Goal: Check status: Check status

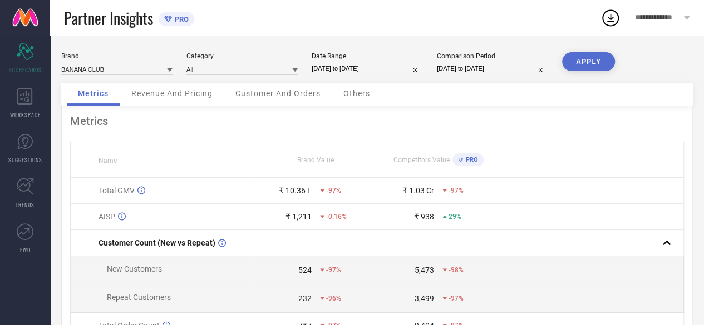
select select "8"
select select "2025"
select select "9"
select select "2025"
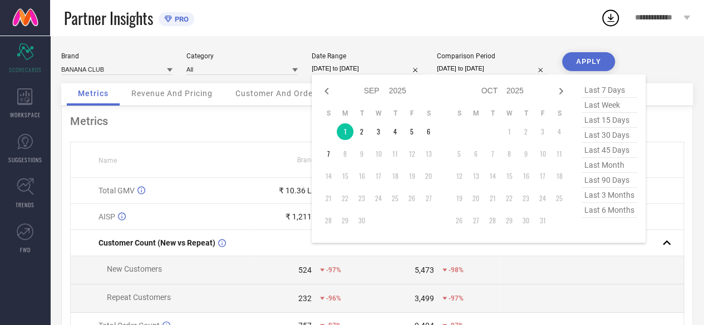
click at [362, 64] on input "01-09-2025 to 01-09-2025" at bounding box center [366, 69] width 111 height 12
click at [325, 92] on icon at bounding box center [326, 91] width 4 height 7
select select "7"
select select "2025"
select select "8"
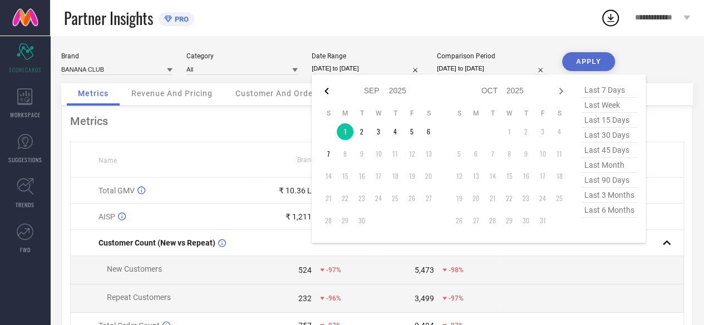
select select "2025"
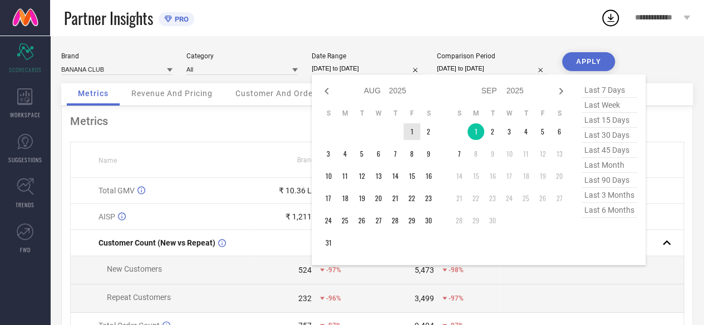
type input "After [DATE]"
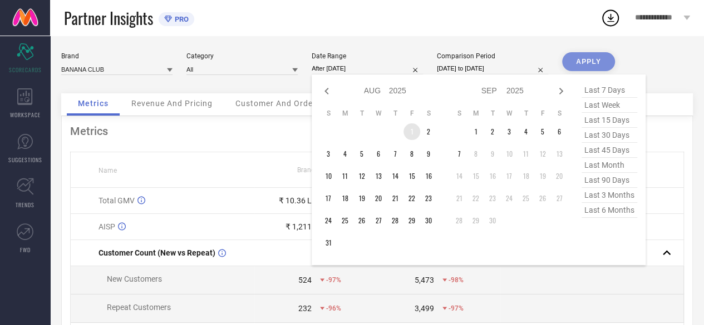
click at [409, 127] on td "1" at bounding box center [411, 131] width 17 height 17
select select "4"
select select "2025"
select select "5"
select select "2025"
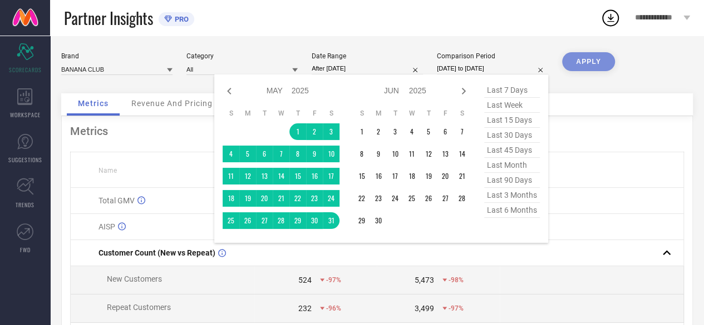
click at [504, 71] on input "01-05-2025 to 31-05-2025" at bounding box center [492, 69] width 111 height 12
select select "7"
select select "2025"
select select "8"
select select "2025"
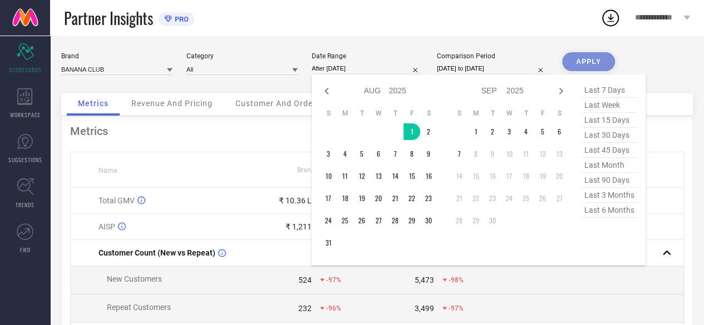
click at [376, 71] on input "After [DATE]" at bounding box center [366, 69] width 111 height 12
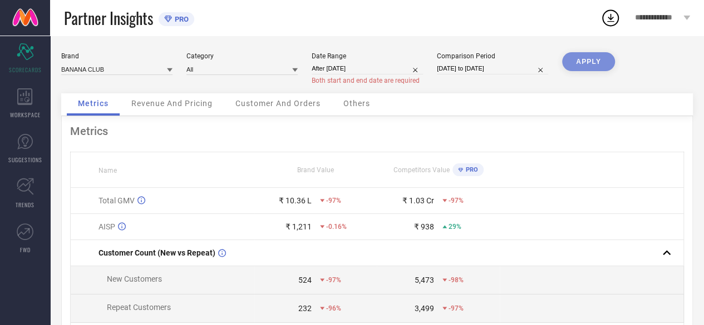
click at [570, 68] on div "APPLY" at bounding box center [588, 72] width 53 height 41
click at [449, 71] on input "01-05-2025 to 31-05-2025" at bounding box center [492, 69] width 111 height 12
select select "4"
select select "2025"
select select "5"
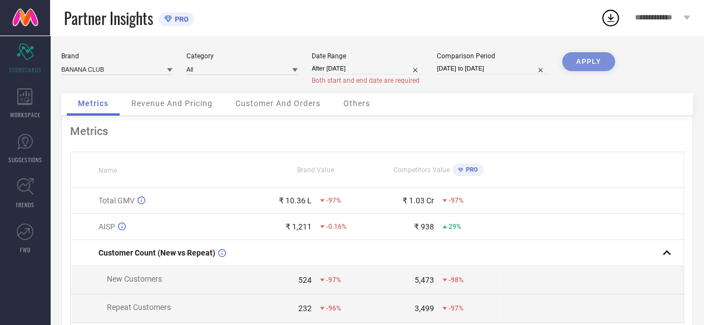
select select "2025"
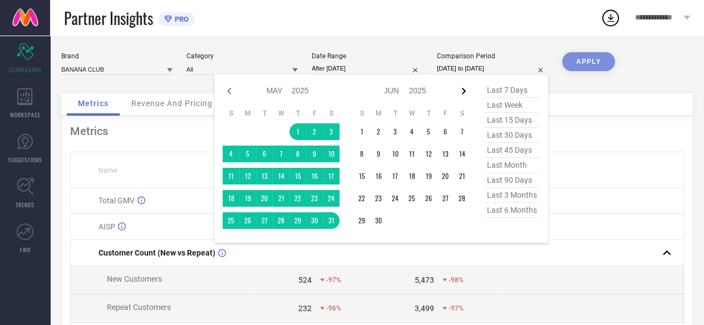
click at [462, 88] on icon at bounding box center [464, 91] width 4 height 7
select select "5"
select select "2025"
select select "6"
select select "2025"
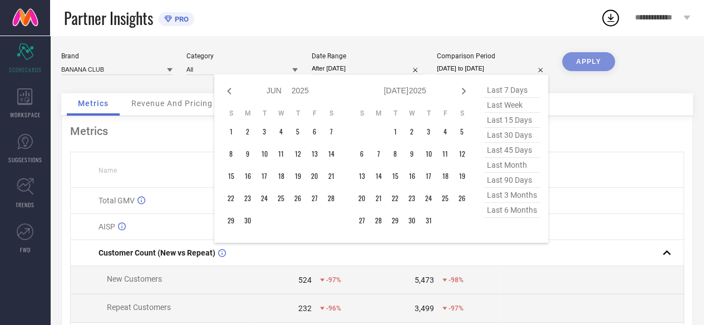
click at [462, 88] on icon at bounding box center [464, 91] width 4 height 7
select select "6"
select select "2025"
select select "7"
select select "2025"
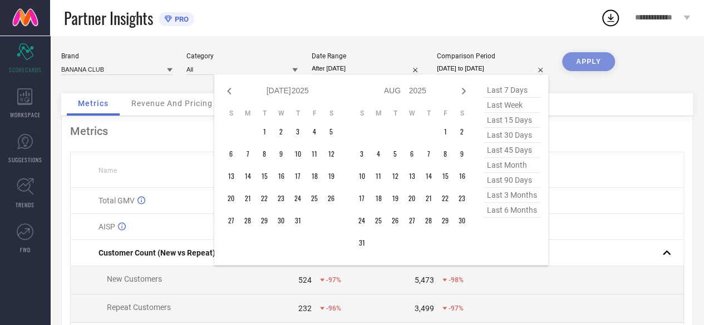
click at [462, 88] on icon at bounding box center [464, 91] width 4 height 7
select select "7"
select select "2025"
select select "8"
select select "2025"
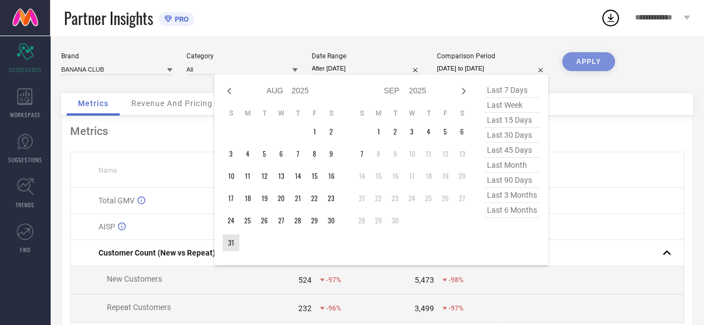
type input "After [DATE]"
click at [235, 241] on td "31" at bounding box center [230, 243] width 17 height 17
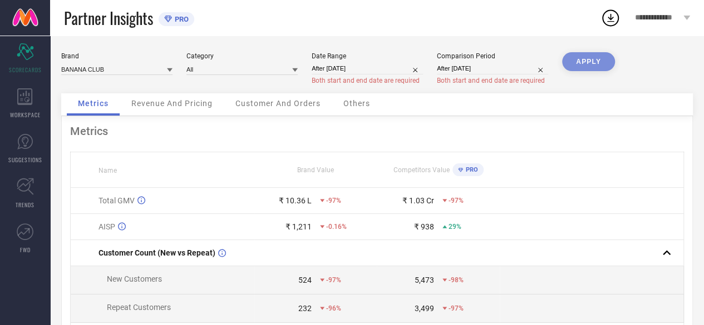
click at [577, 57] on div "APPLY" at bounding box center [588, 72] width 53 height 41
select select "7"
select select "2025"
select select "8"
select select "2025"
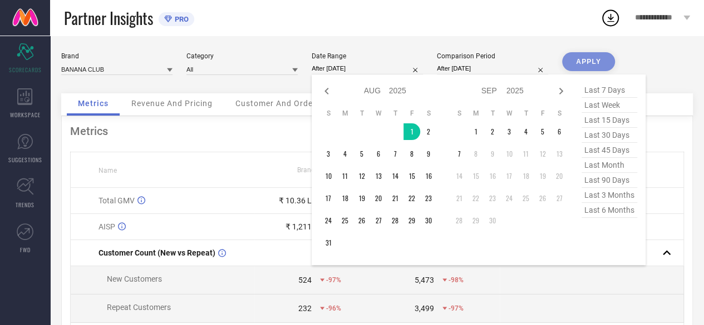
click at [363, 73] on input "After [DATE]" at bounding box center [366, 69] width 111 height 12
type input "[DATE] to [DATE]"
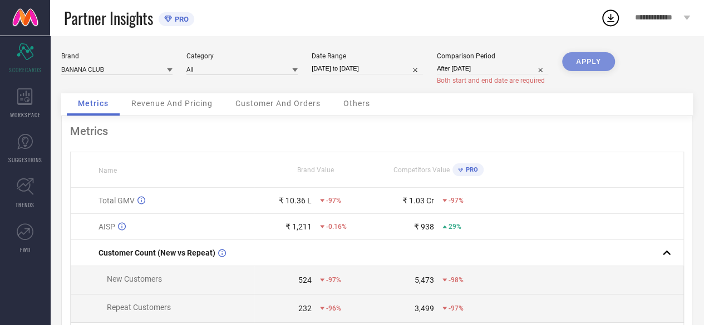
select select "7"
select select "2025"
select select "8"
select select "2025"
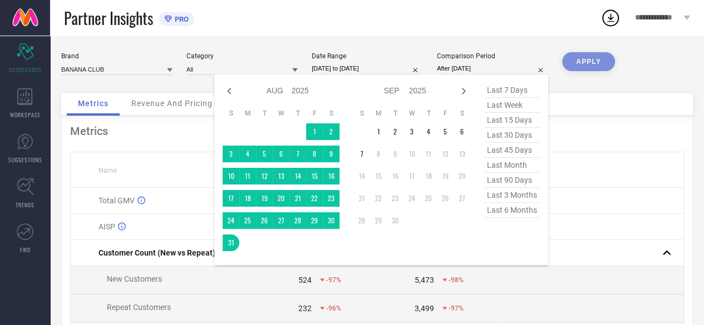
click at [465, 71] on input "After [DATE]" at bounding box center [492, 69] width 111 height 12
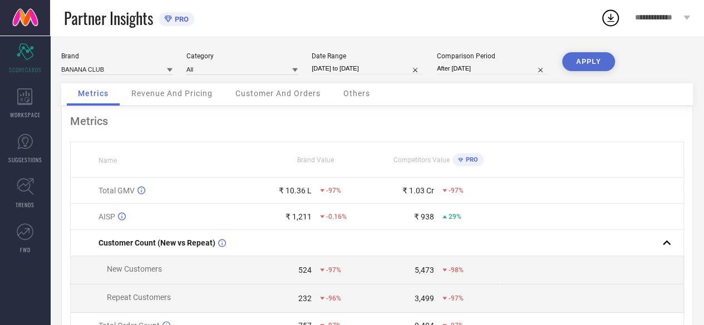
type input "[DATE] to [DATE]"
click at [591, 62] on button "APPLY" at bounding box center [588, 61] width 53 height 19
click at [160, 102] on div "Revenue And Pricing" at bounding box center [171, 94] width 103 height 22
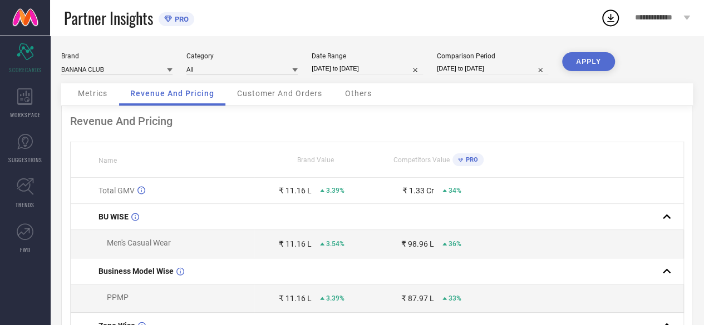
click at [270, 103] on div "Customer And Orders" at bounding box center [279, 94] width 107 height 22
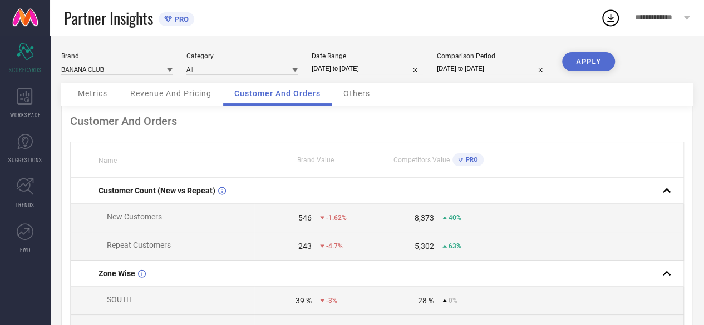
click at [97, 96] on span "Metrics" at bounding box center [92, 93] width 29 height 9
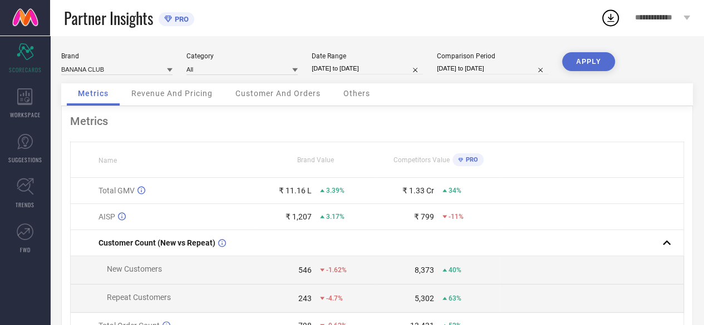
click at [203, 92] on span "Revenue And Pricing" at bounding box center [171, 93] width 81 height 9
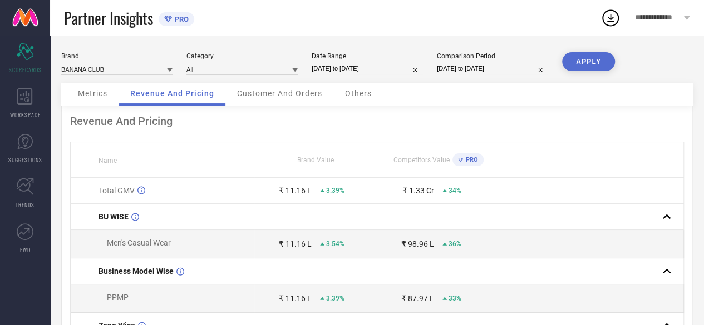
click at [268, 95] on span "Customer And Orders" at bounding box center [279, 93] width 85 height 9
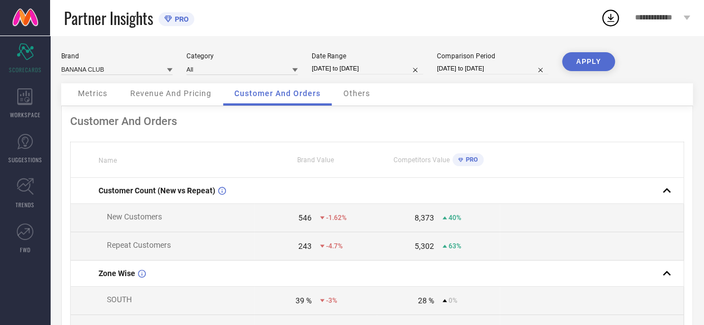
click at [97, 96] on span "Metrics" at bounding box center [92, 93] width 29 height 9
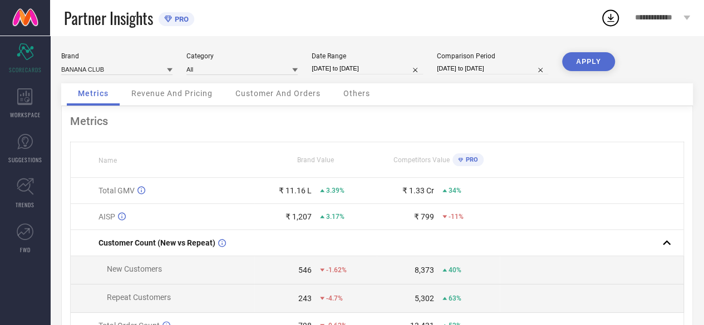
select select "7"
select select "2025"
select select "8"
select select "2025"
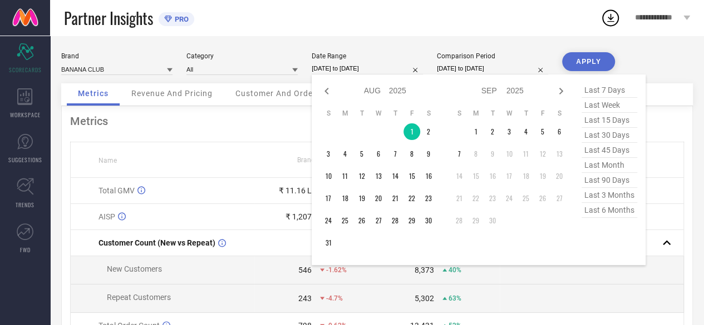
click at [379, 68] on input "[DATE] to [DATE]" at bounding box center [366, 69] width 111 height 12
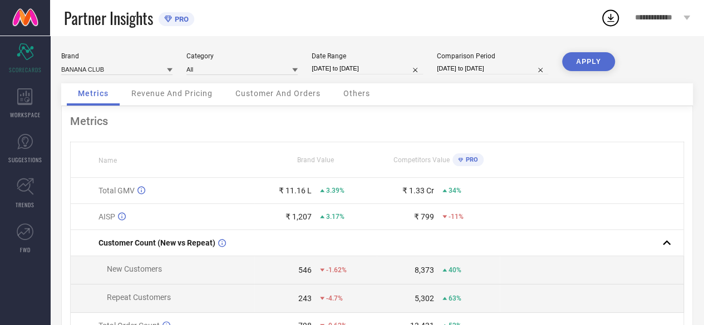
click at [404, 61] on div "Date Range 01-08-2025 to 01-08-2025" at bounding box center [366, 63] width 111 height 23
select select "7"
select select "2025"
select select "8"
select select "2025"
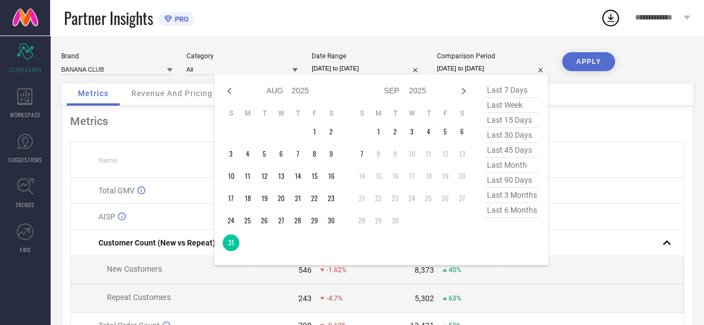
click at [461, 66] on input "[DATE] to [DATE]" at bounding box center [492, 69] width 111 height 12
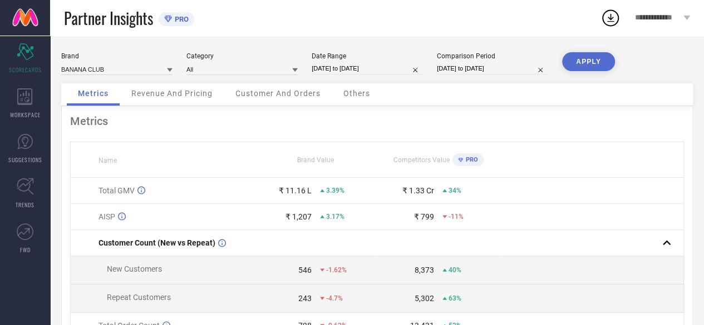
click at [376, 32] on div "Partner Insights PRO" at bounding box center [332, 18] width 536 height 36
click at [583, 61] on button "APPLY" at bounding box center [588, 61] width 53 height 19
select select "7"
select select "2025"
select select "8"
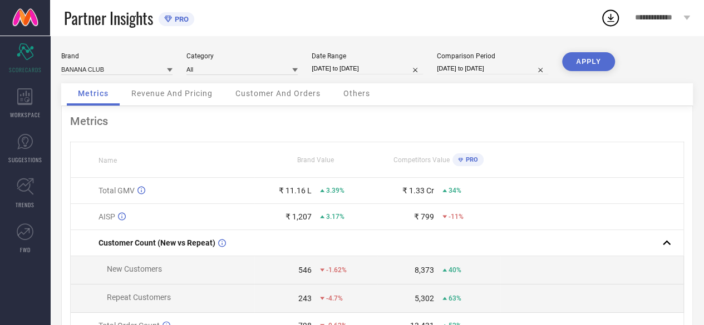
select select "2025"
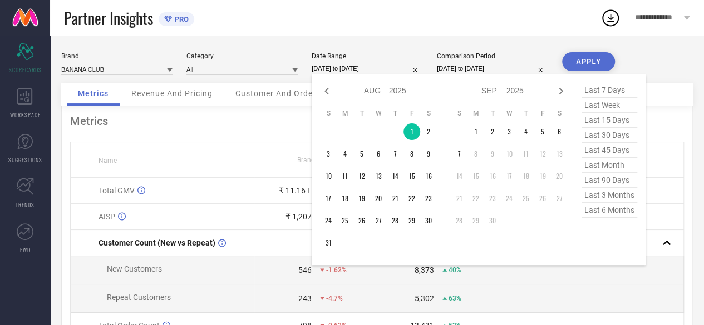
click at [350, 64] on input "[DATE] to [DATE]" at bounding box center [366, 69] width 111 height 12
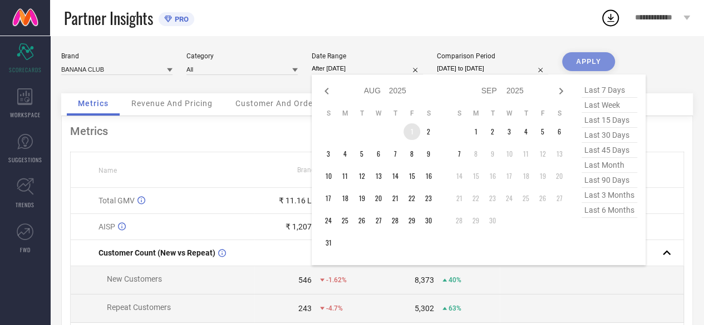
click at [417, 132] on td "1" at bounding box center [411, 131] width 17 height 17
type input "[DATE] to [DATE]"
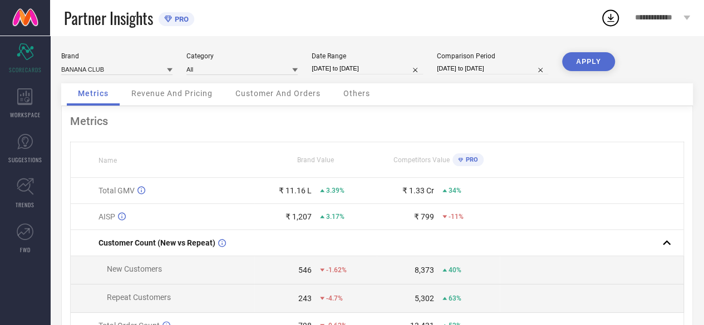
click at [568, 64] on button "APPLY" at bounding box center [588, 61] width 53 height 19
select select "7"
select select "2025"
select select "8"
select select "2025"
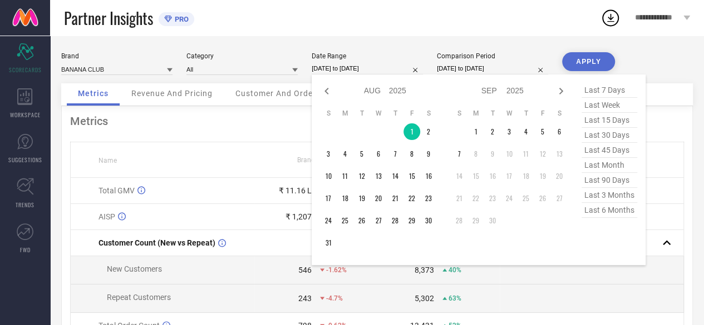
click at [399, 68] on input "[DATE] to [DATE]" at bounding box center [366, 69] width 111 height 12
click at [606, 170] on span "last month" at bounding box center [609, 165] width 56 height 15
type input "[DATE] to [DATE]"
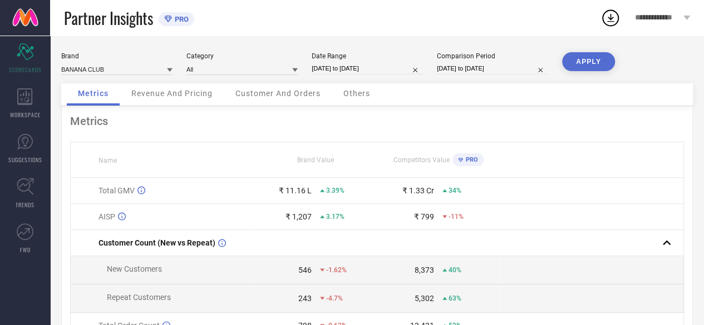
select select "7"
select select "2025"
select select "8"
select select "2025"
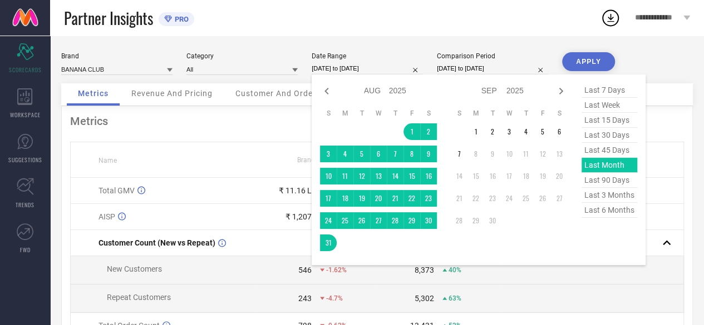
click at [347, 68] on input "[DATE] to [DATE]" at bounding box center [366, 69] width 111 height 12
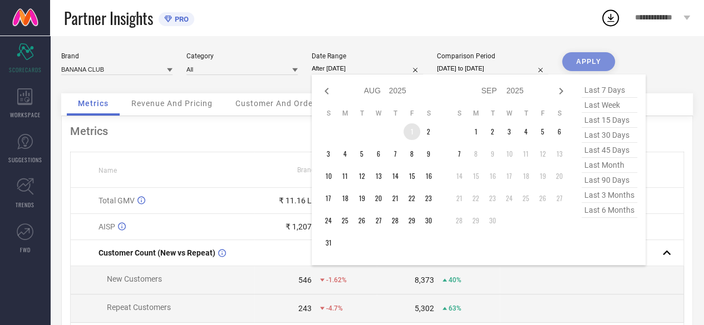
click at [410, 132] on td "1" at bounding box center [411, 131] width 17 height 17
type input "[DATE] to [DATE]"
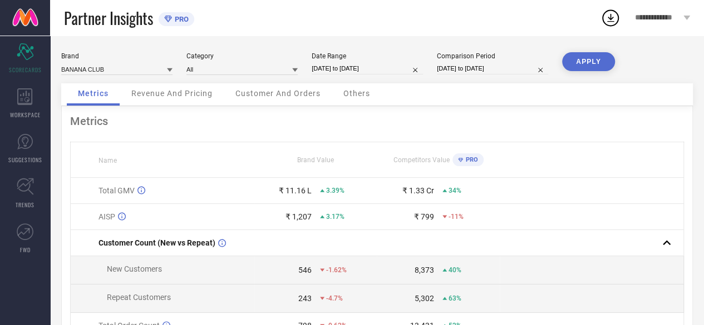
select select "7"
select select "2025"
select select "8"
select select "2025"
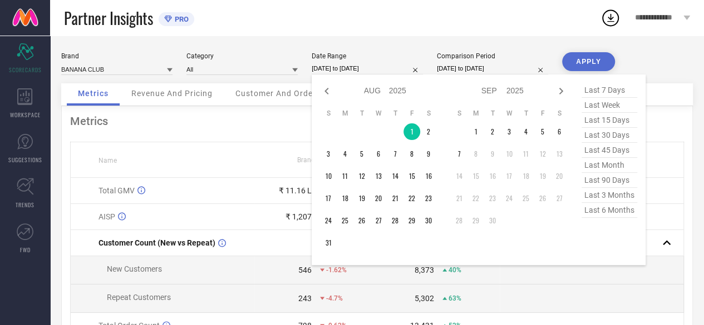
click at [355, 73] on input "[DATE] to [DATE]" at bounding box center [366, 69] width 111 height 12
click at [327, 241] on td "31" at bounding box center [328, 243] width 17 height 17
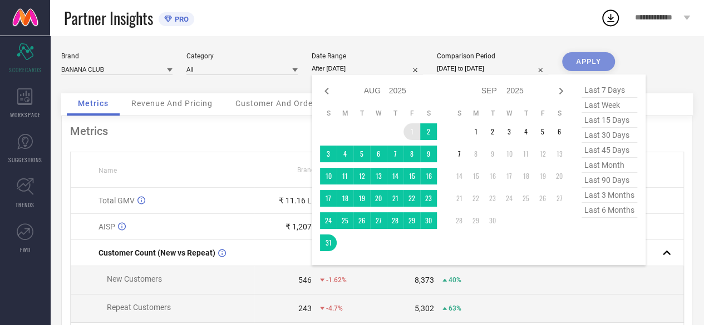
type input "[DATE] to [DATE]"
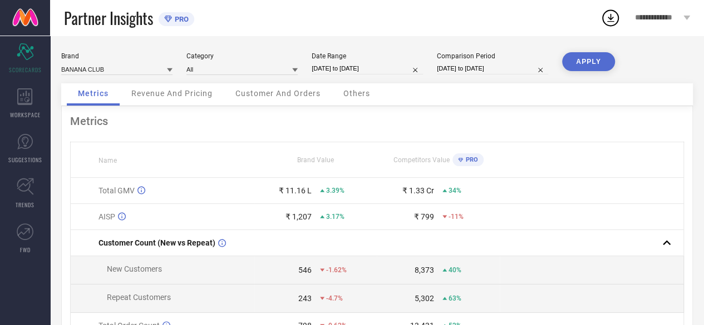
click at [576, 60] on button "APPLY" at bounding box center [588, 61] width 53 height 19
